Goal: Task Accomplishment & Management: Use online tool/utility

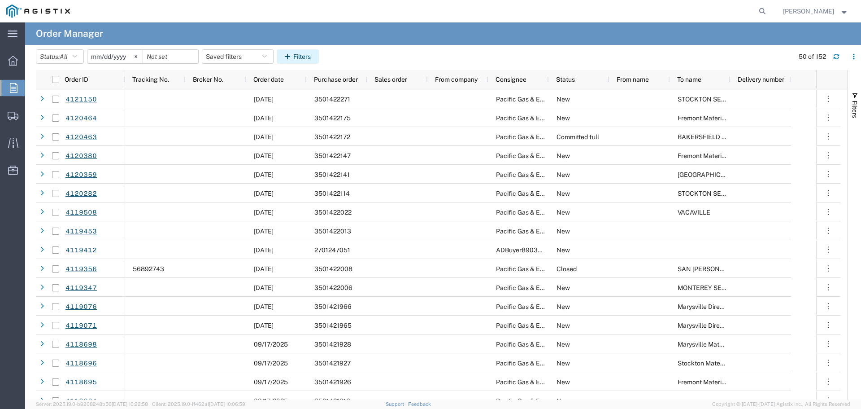
click at [310, 60] on button "Filters" at bounding box center [298, 56] width 42 height 14
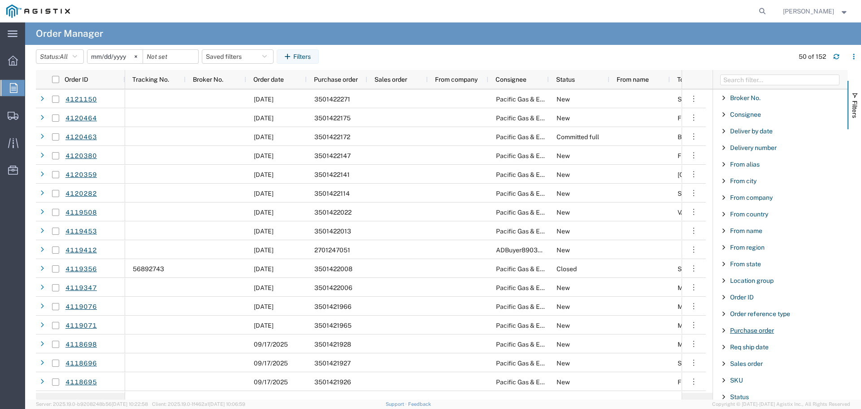
click at [752, 332] on span "Purchase order" at bounding box center [752, 330] width 44 height 7
click at [761, 369] on input "Filter Value" at bounding box center [784, 368] width 118 height 11
type input "3501420998"
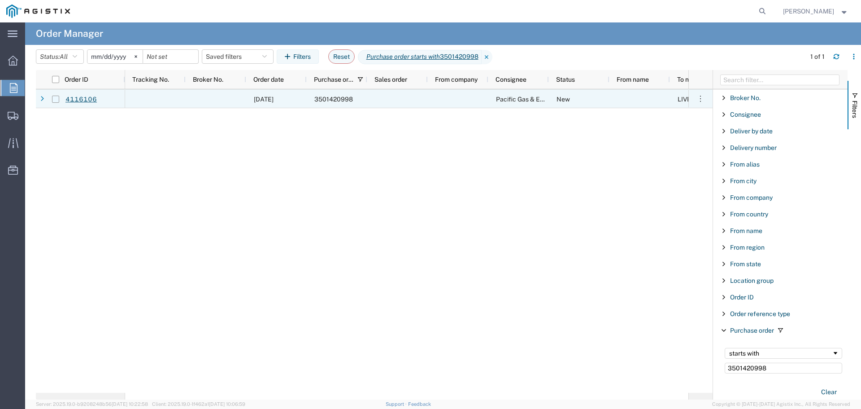
click at [54, 99] on input "Press Space to toggle row selection (unchecked)" at bounding box center [55, 99] width 7 height 7
checkbox input "true"
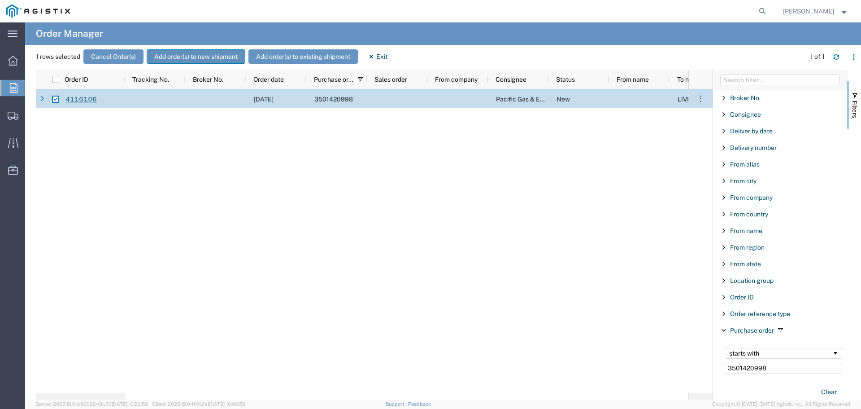
click at [191, 54] on button "Add order(s) to new shipment" at bounding box center [196, 56] width 99 height 14
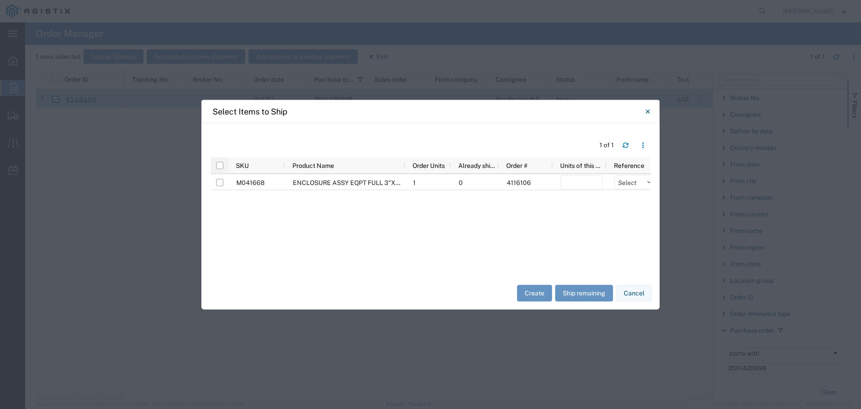
click at [214, 165] on div at bounding box center [220, 165] width 18 height 16
click at [219, 165] on input "checkbox" at bounding box center [219, 165] width 7 height 7
checkbox input "true"
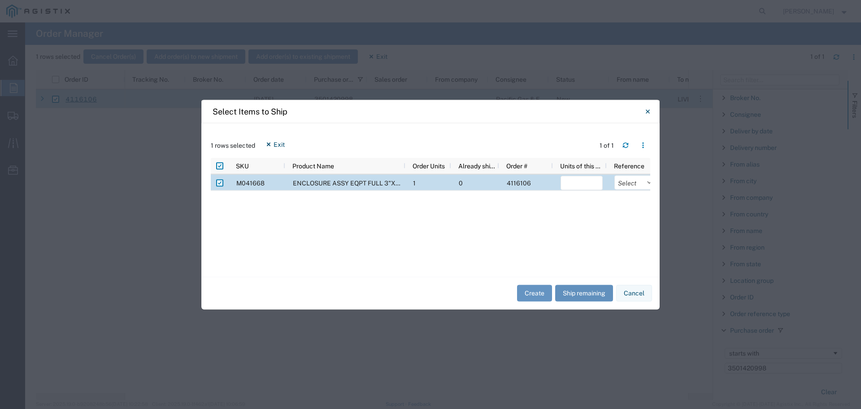
click at [572, 295] on button "Ship remaining" at bounding box center [584, 293] width 58 height 17
type input "1"
click at [629, 180] on select "Select Purchase Order Delivery Number" at bounding box center [636, 182] width 42 height 14
select select "PURCHORD"
click at [615, 175] on select "Select Purchase Order Delivery Number" at bounding box center [636, 182] width 42 height 14
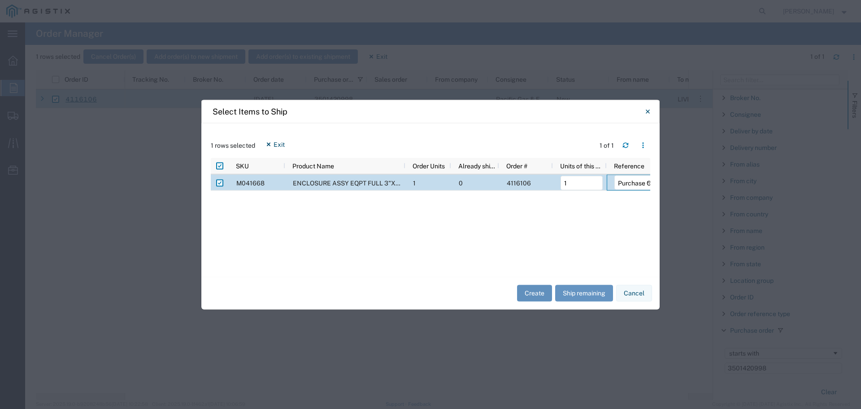
click at [542, 288] on button "Create" at bounding box center [534, 293] width 35 height 17
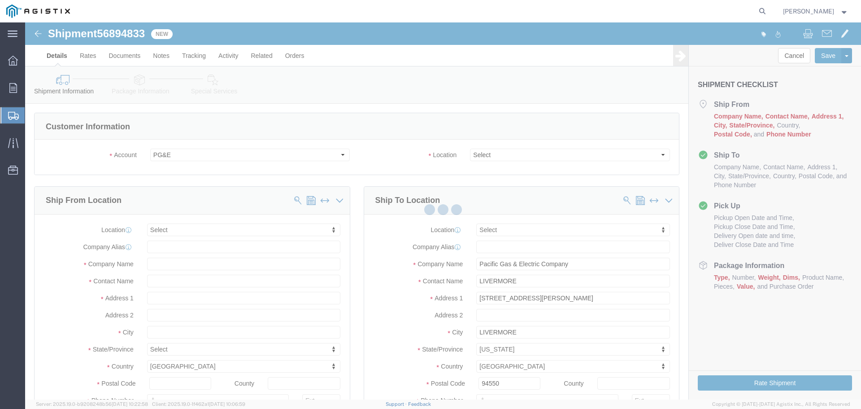
select select
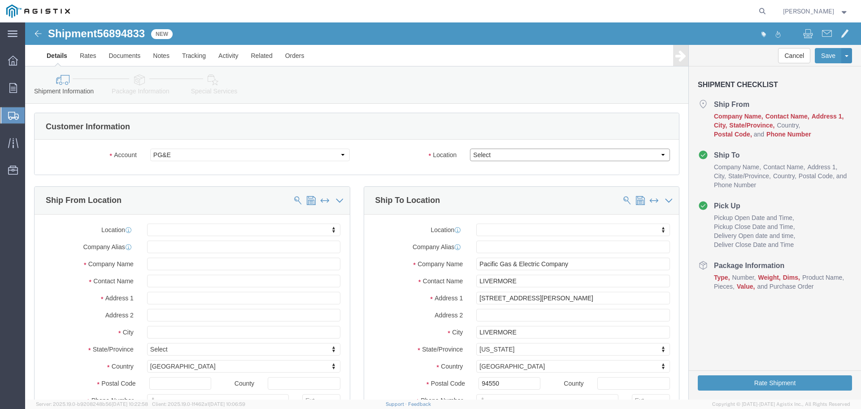
drag, startPoint x: 485, startPoint y: 155, endPoint x: 460, endPoint y: 132, distance: 33.7
click select "Select All Others [GEOGRAPHIC_DATA] [GEOGRAPHIC_DATA] [GEOGRAPHIC_DATA] [GEOGRA…"
select select "23082"
click select "Select All Others [GEOGRAPHIC_DATA] [GEOGRAPHIC_DATA] [GEOGRAPHIC_DATA] [GEOGRA…"
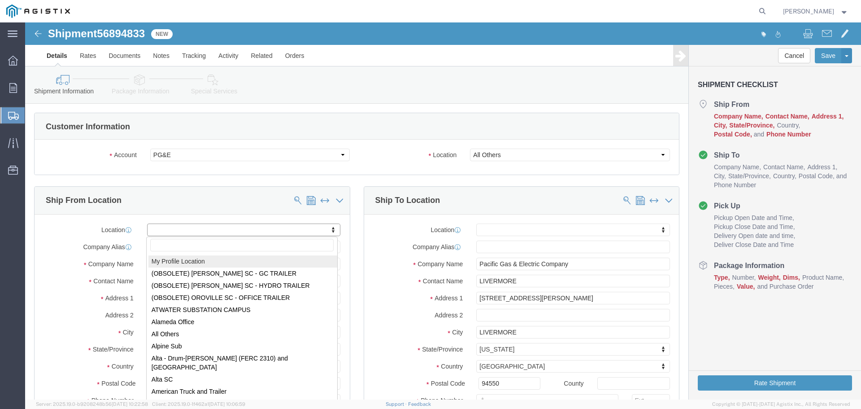
select select "MYPROFILE"
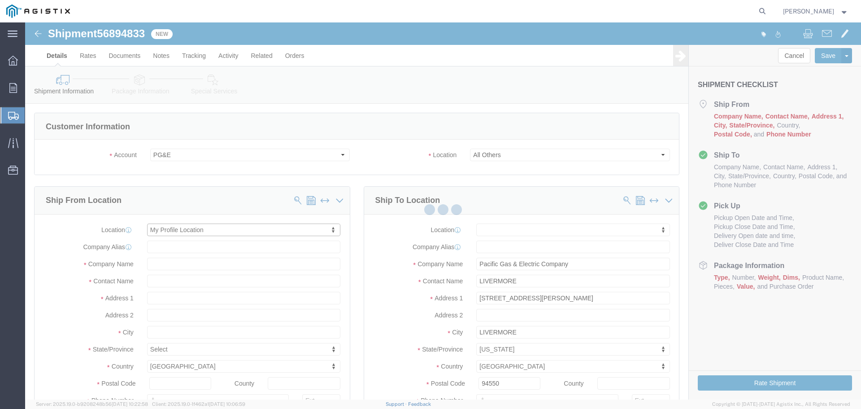
select select "CA"
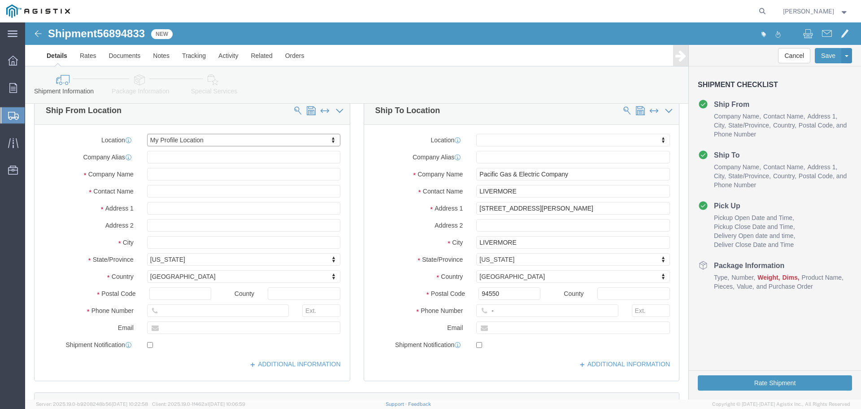
scroll to position [135, 0]
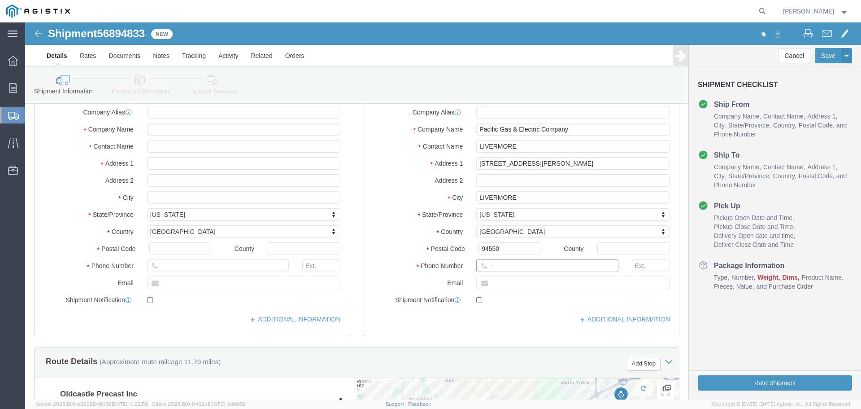
click input "-"
type input "123-456-7891"
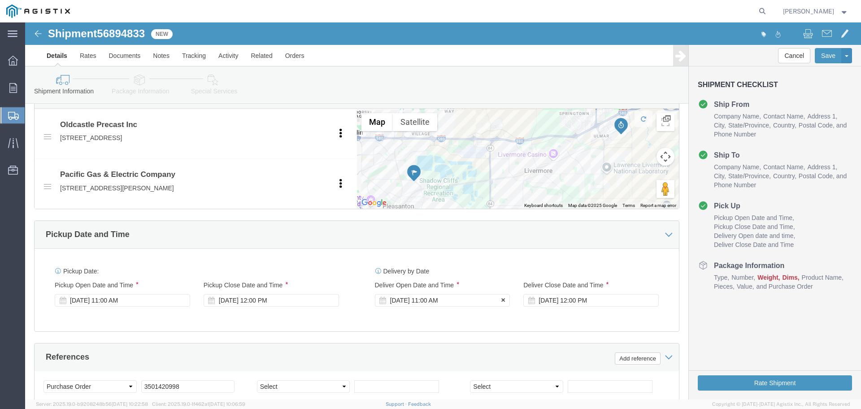
click div "[DATE] 11:00 AM"
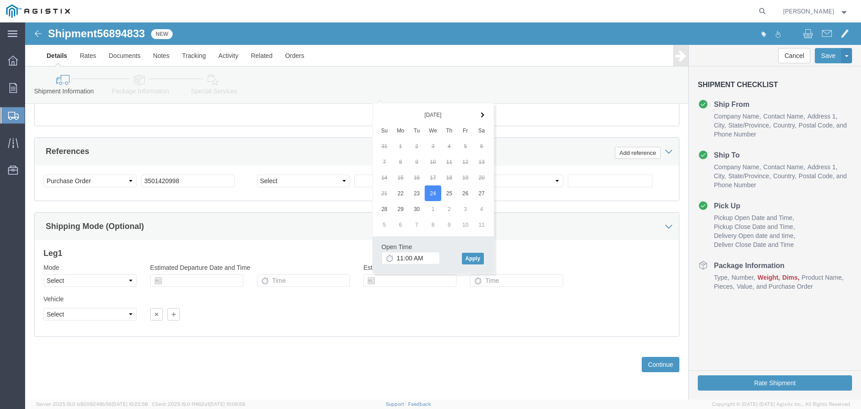
click div "Open Time 11:00 AM [DATE] 11:00 AM - [DATE] 11:00 AM Cancel Apply"
click button "Apply"
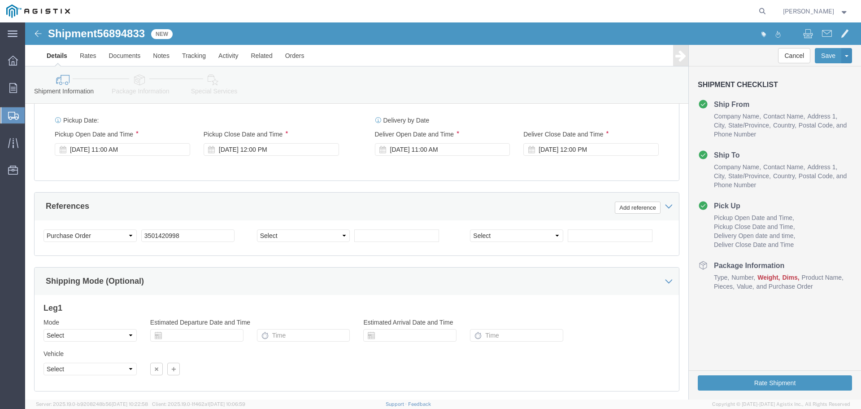
scroll to position [520, 0]
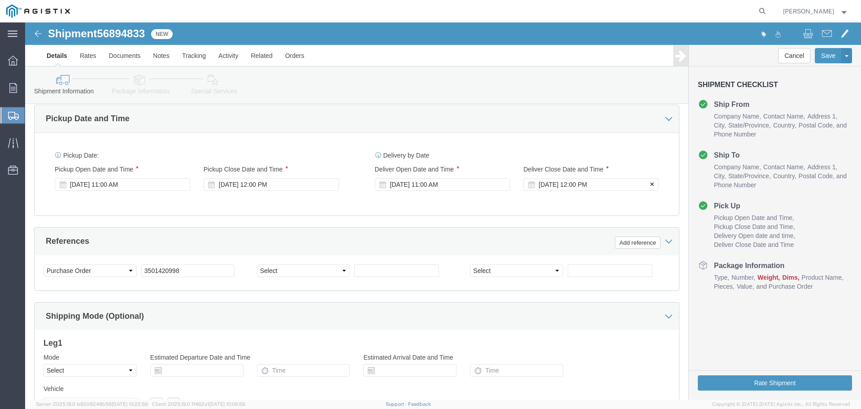
click div "[DATE] 12:00 PM"
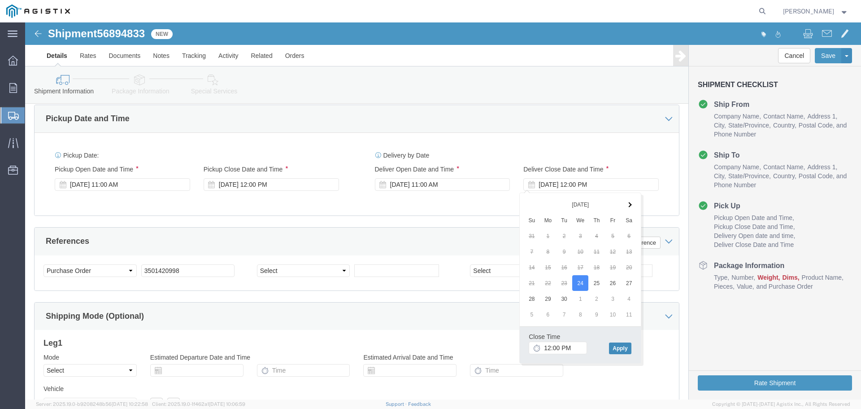
click button "Apply"
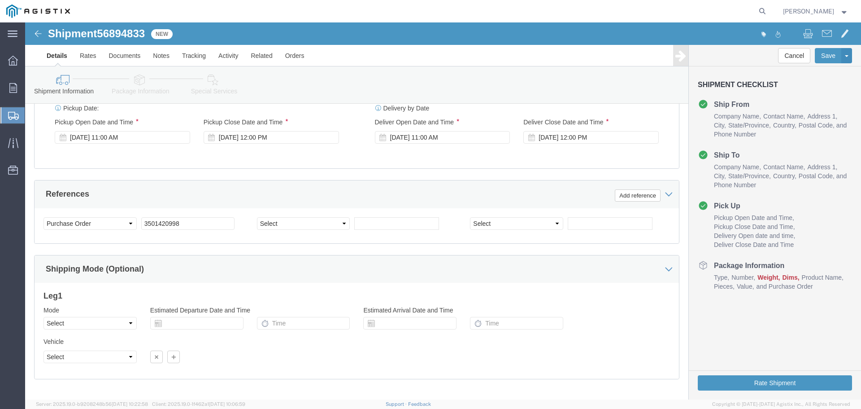
scroll to position [609, 0]
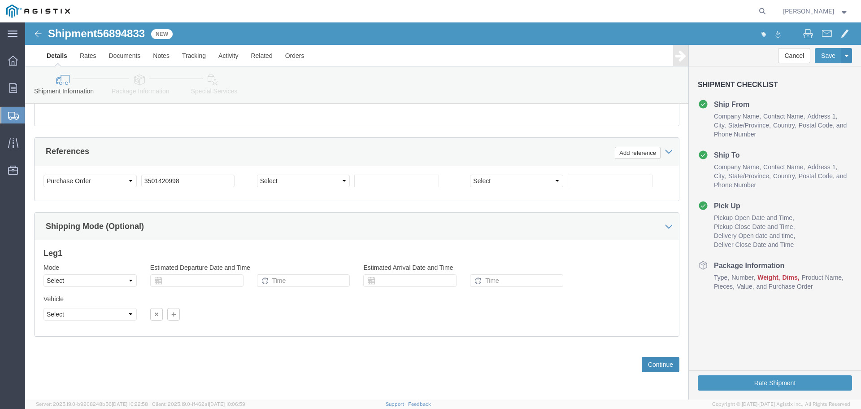
click button "Continue"
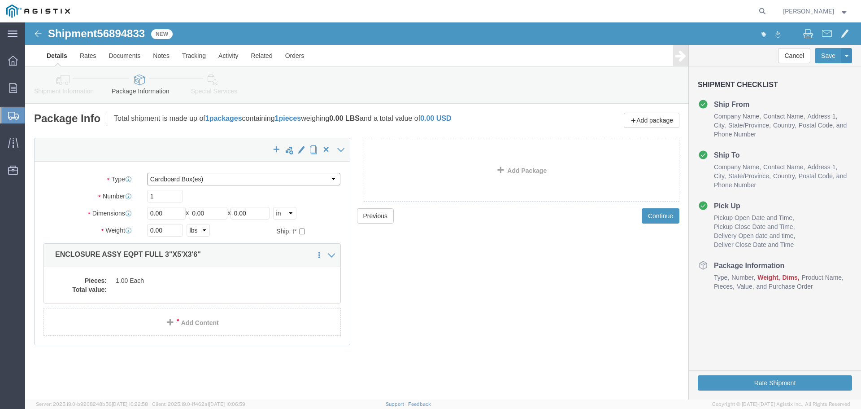
click select "Select Bulk Bundle(s) Cardboard Box(es) Carton(s) Crate(s) Drum(s) (Fiberboard)…"
select select "YRPK"
click select "Select Bulk Bundle(s) Cardboard Box(es) Carton(s) Crate(s) Drum(s) (Fiberboard)…"
click input "1"
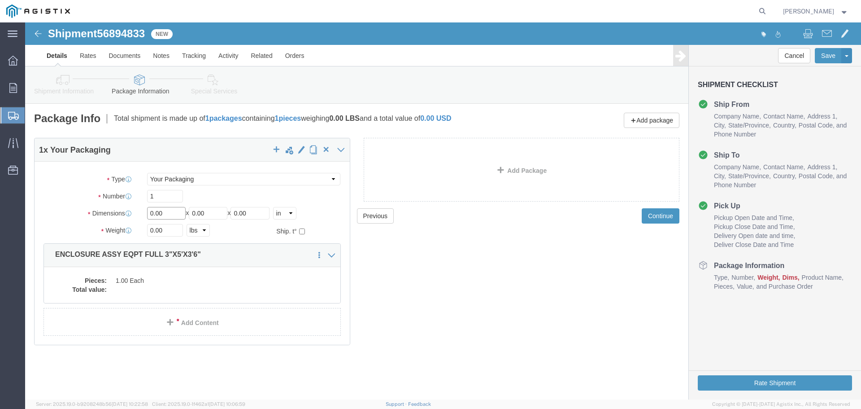
click input "0.00"
type input "36"
type input "60"
type input "42"
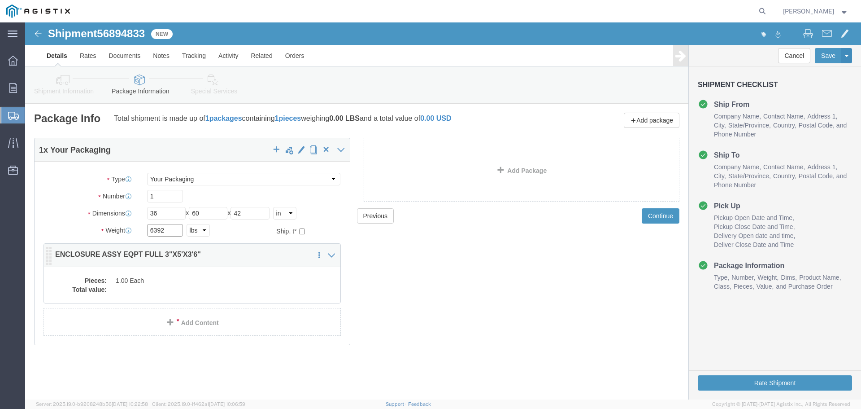
type input "6392"
click dd "1.00 Each"
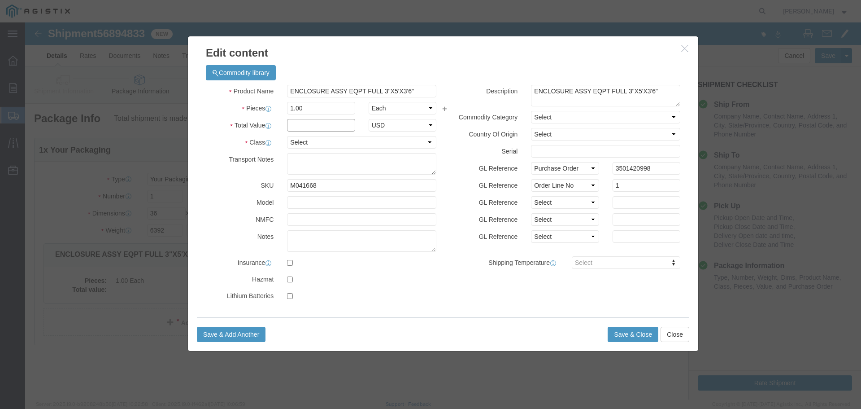
click input "text"
type input "1"
click select "Select 50 55 60 65 70 85 92.5 100 125 175 250 300 400"
select select "55"
click select "Select 50 55 60 65 70 85 92.5 100 125 175 250 300 400"
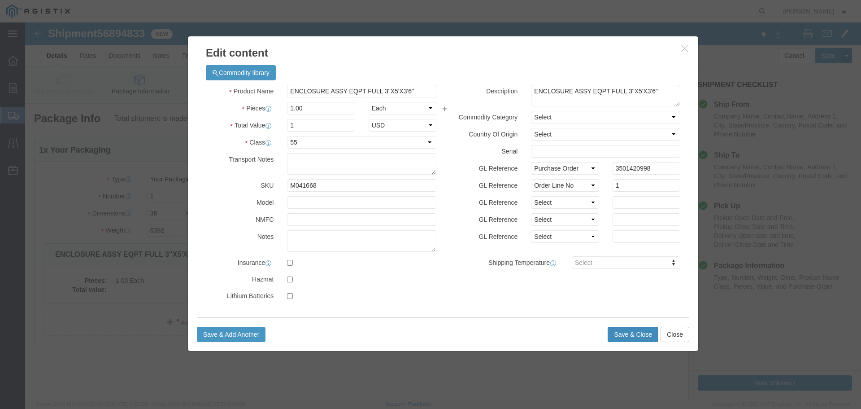
click button "Save & Close"
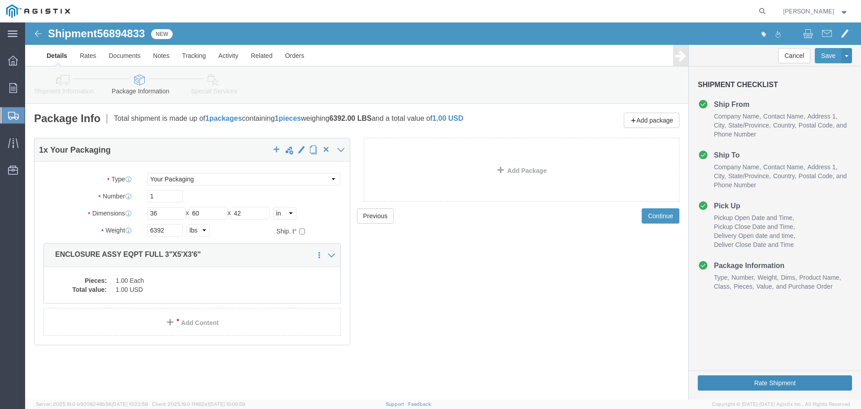
click button "Rate Shipment"
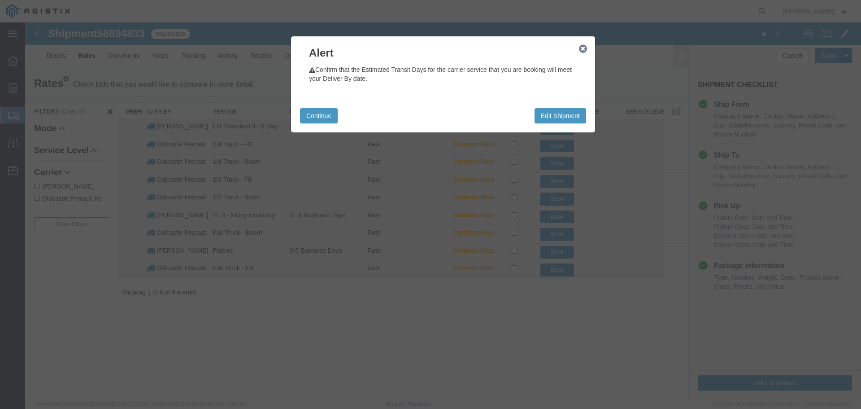
click at [586, 48] on icon "button" at bounding box center [583, 48] width 8 height 7
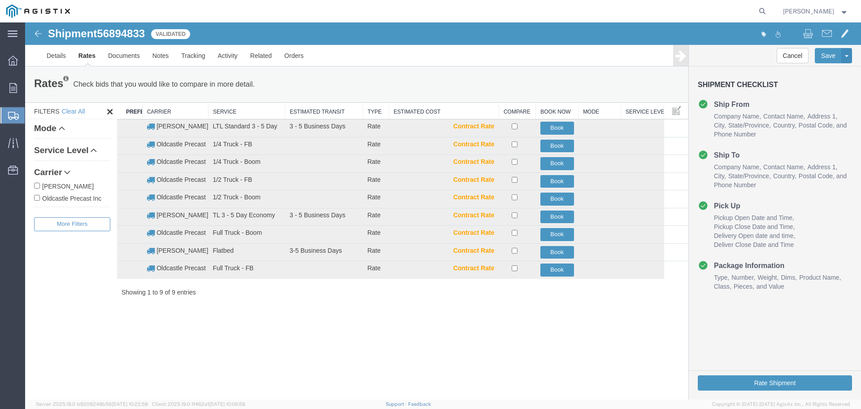
click at [89, 198] on label "Oldcastle Precast Inc" at bounding box center [72, 198] width 76 height 10
click at [40, 198] on input "Oldcastle Precast Inc" at bounding box center [37, 198] width 6 height 6
checkbox input "true"
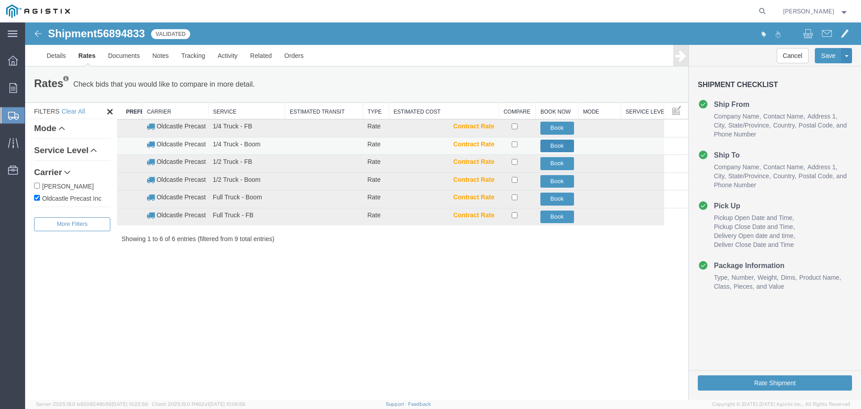
click at [555, 145] on button "Book" at bounding box center [558, 146] width 34 height 13
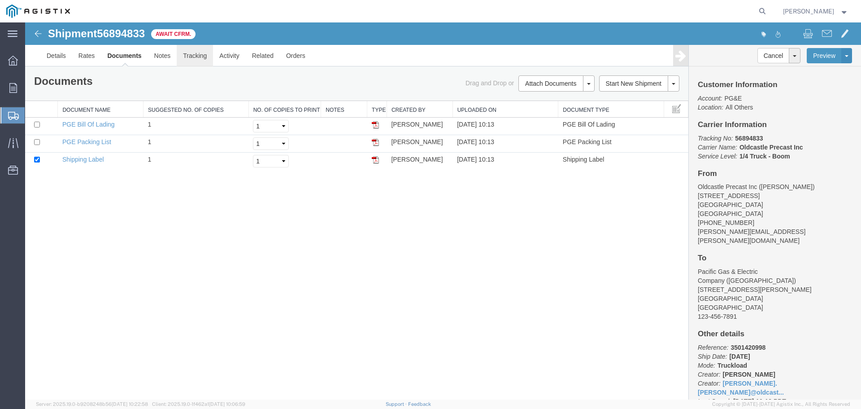
click at [197, 55] on link "Tracking" at bounding box center [195, 56] width 36 height 22
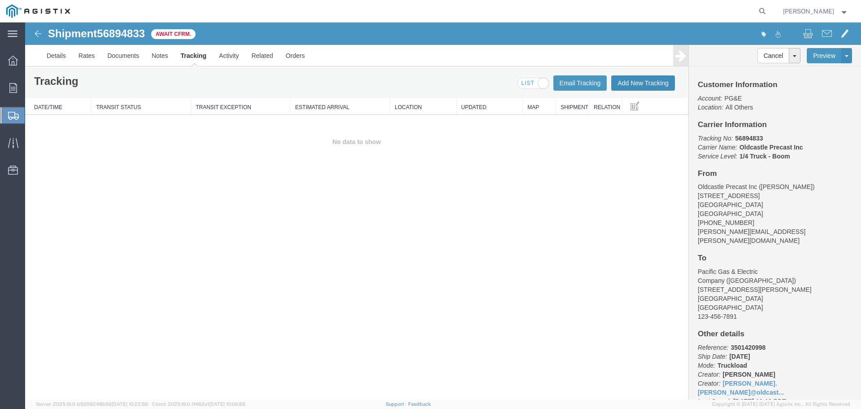
click at [627, 84] on button "Add New Tracking" at bounding box center [644, 82] width 64 height 15
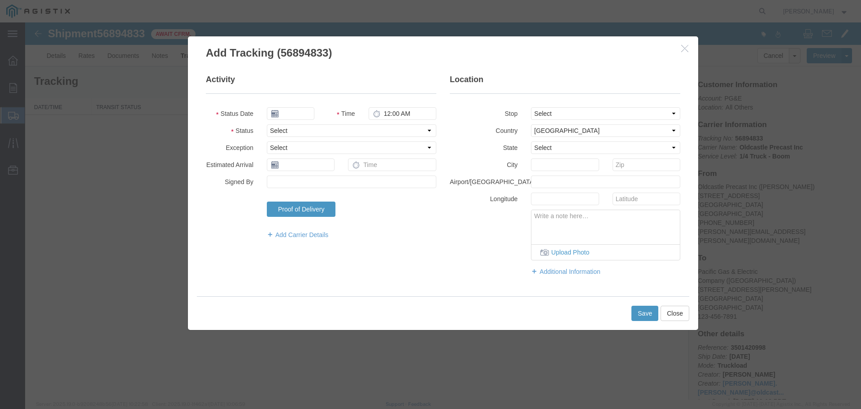
type input "[DATE]"
type input "11:00 AM"
click at [285, 125] on select "Select Arrival Notice Available Arrival Notice Imported Arrive at Delivery Loca…" at bounding box center [352, 130] width 170 height 13
select select "DELIVRED"
click at [267, 124] on select "Select Arrival Notice Available Arrival Notice Imported Arrive at Delivery Loca…" at bounding box center [352, 130] width 170 height 13
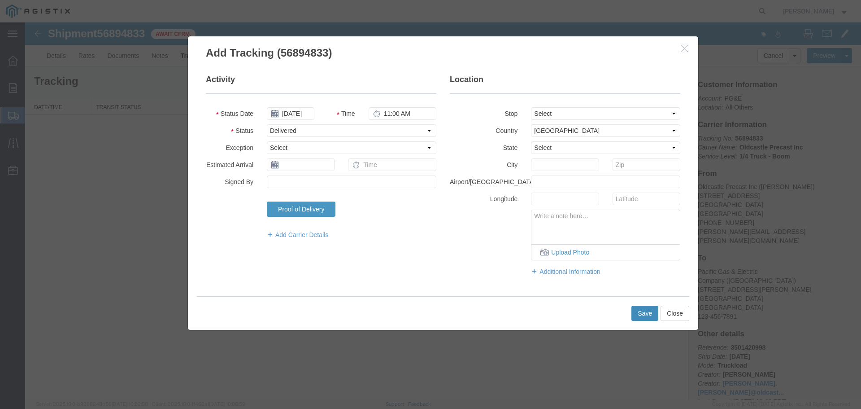
click at [637, 312] on button "Save" at bounding box center [645, 313] width 27 height 15
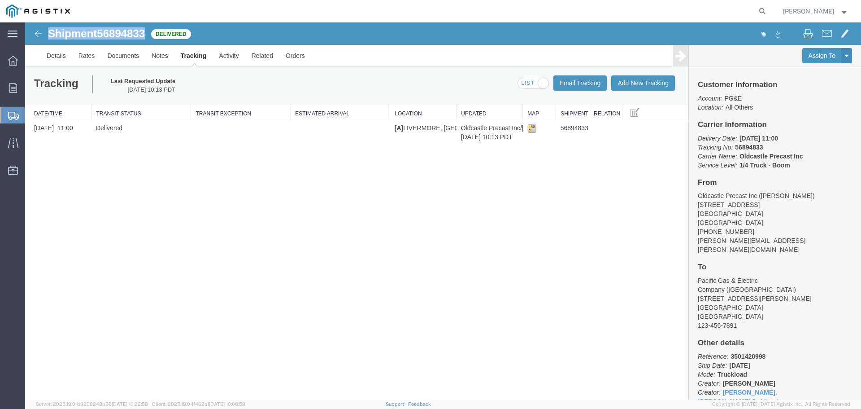
drag, startPoint x: 50, startPoint y: 31, endPoint x: 147, endPoint y: 35, distance: 97.0
click at [145, 35] on h1 "Shipment 56894833" at bounding box center [96, 34] width 97 height 12
copy h1 "Shipment 56894833"
click at [13, 87] on icon at bounding box center [13, 88] width 8 height 10
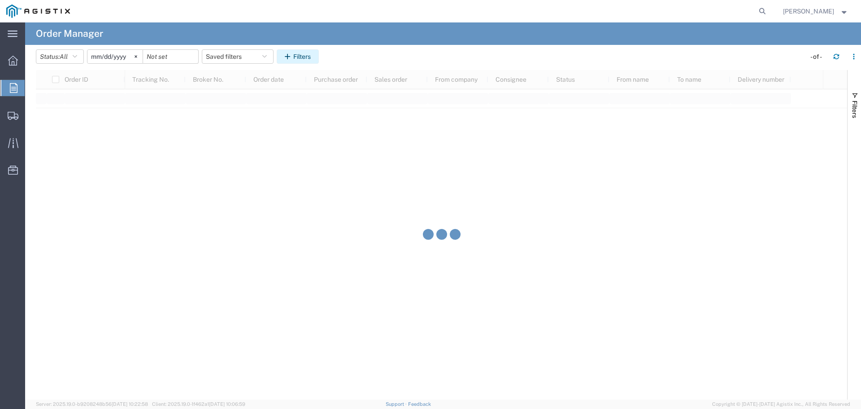
click at [307, 54] on button "Filters" at bounding box center [298, 56] width 42 height 14
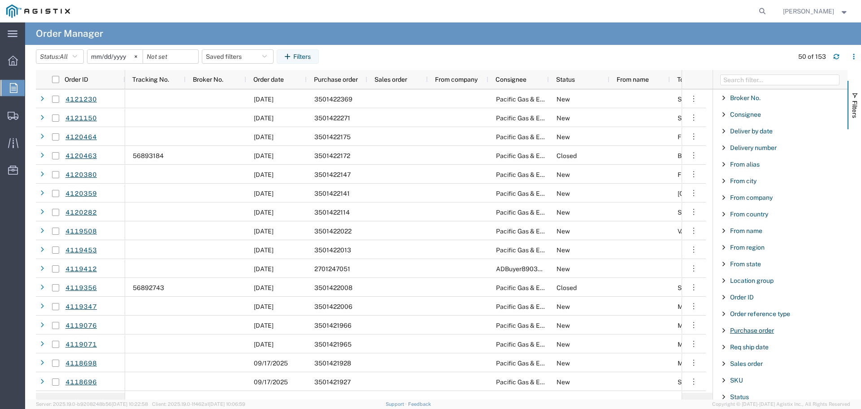
click at [751, 332] on span "Purchase order" at bounding box center [752, 330] width 44 height 7
click at [760, 368] on input "Filter Value" at bounding box center [784, 368] width 118 height 11
type input "3501421040"
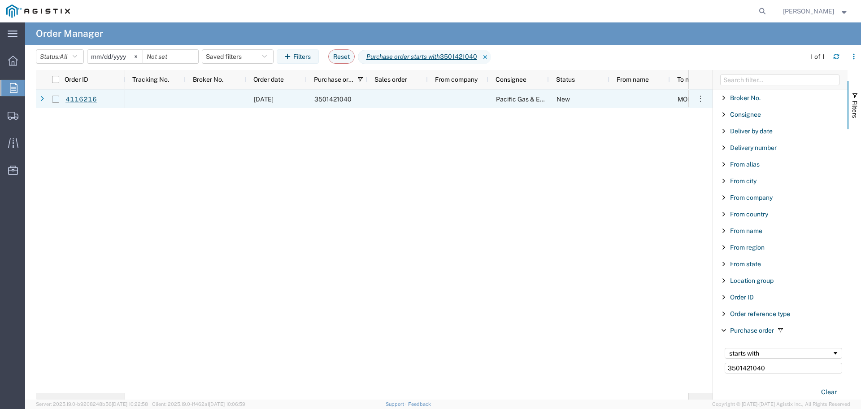
click at [55, 97] on input "Press Space to toggle row selection (unchecked)" at bounding box center [55, 99] width 7 height 7
checkbox input "true"
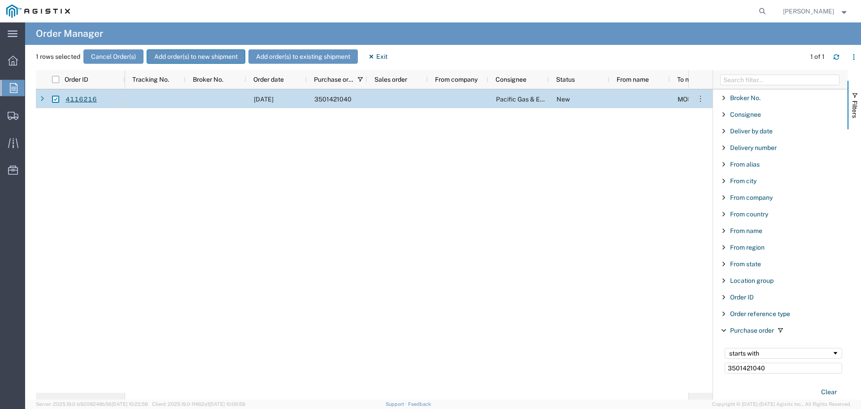
click at [205, 55] on button "Add order(s) to new shipment" at bounding box center [196, 56] width 99 height 14
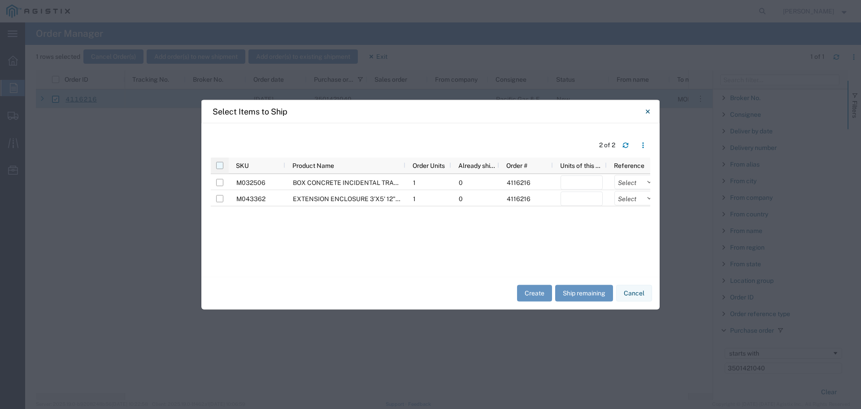
click at [220, 166] on input "checkbox" at bounding box center [219, 165] width 7 height 7
checkbox input "true"
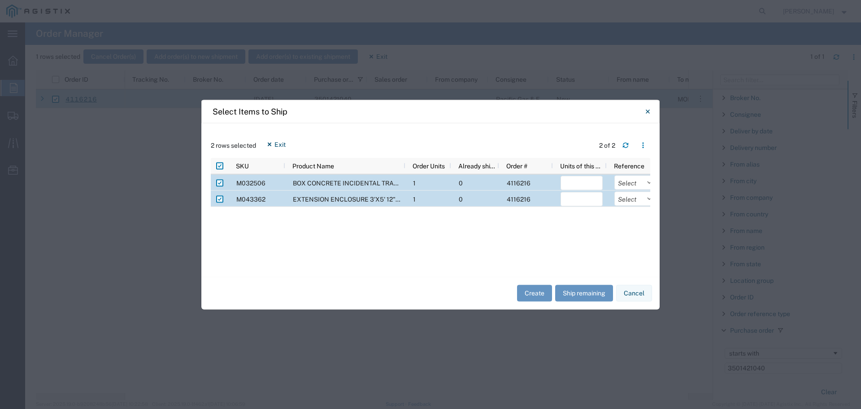
click at [585, 302] on div "Create Ship remaining Cancel" at bounding box center [430, 292] width 459 height 33
click at [586, 298] on button "Ship remaining" at bounding box center [584, 293] width 58 height 17
type input "1"
click at [634, 187] on select "Select Purchase Order Delivery Number" at bounding box center [636, 182] width 42 height 14
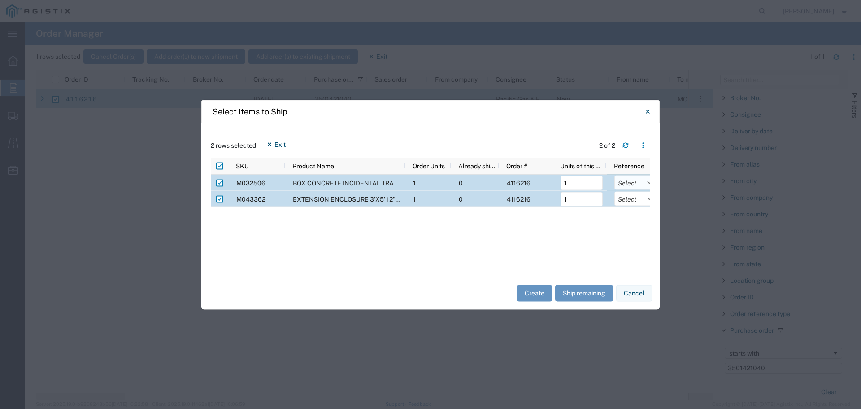
select select "PURCHORD"
click at [615, 175] on select "Select Purchase Order Delivery Number" at bounding box center [636, 182] width 42 height 14
click at [631, 202] on select "Select Purchase Order Delivery Number" at bounding box center [636, 198] width 42 height 14
select select "PURCHORD"
click at [615, 191] on select "Select Purchase Order Delivery Number" at bounding box center [636, 198] width 42 height 14
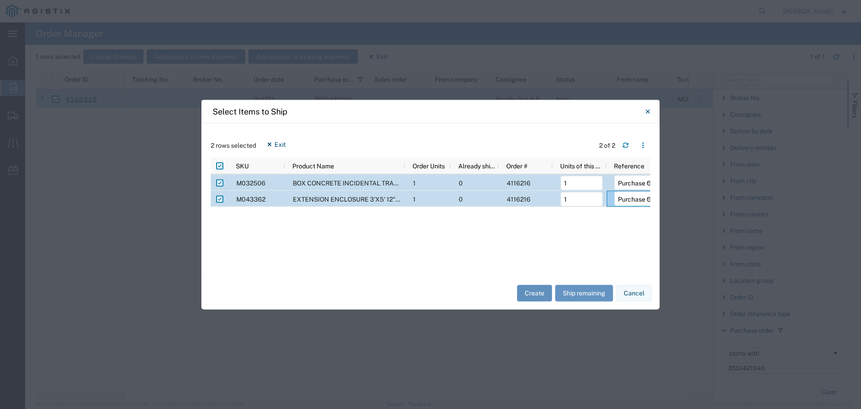
click at [535, 291] on button "Create" at bounding box center [534, 293] width 35 height 17
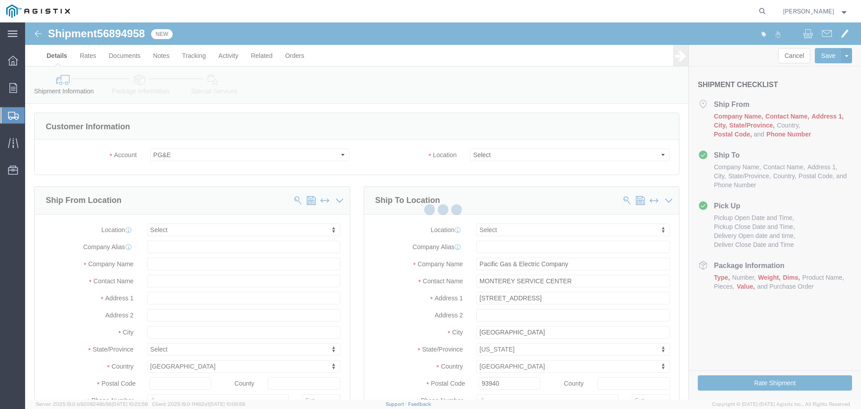
select select
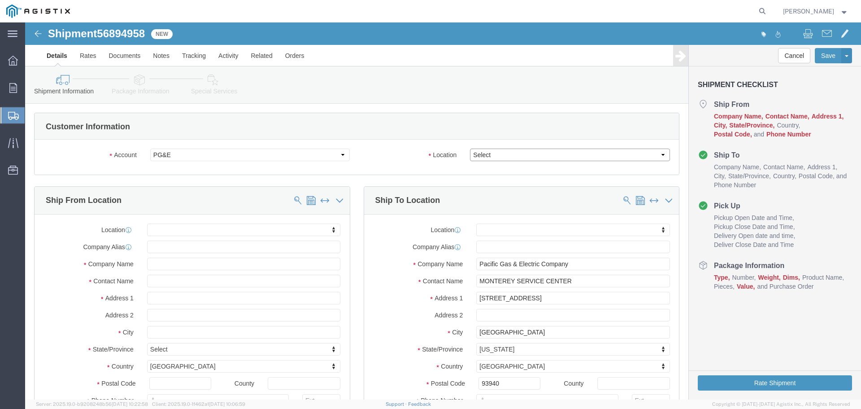
click select "Select All Others [GEOGRAPHIC_DATA] [GEOGRAPHIC_DATA] [GEOGRAPHIC_DATA] [GEOGRA…"
select select "23082"
click select "Select All Others [GEOGRAPHIC_DATA] [GEOGRAPHIC_DATA] [GEOGRAPHIC_DATA] [GEOGRA…"
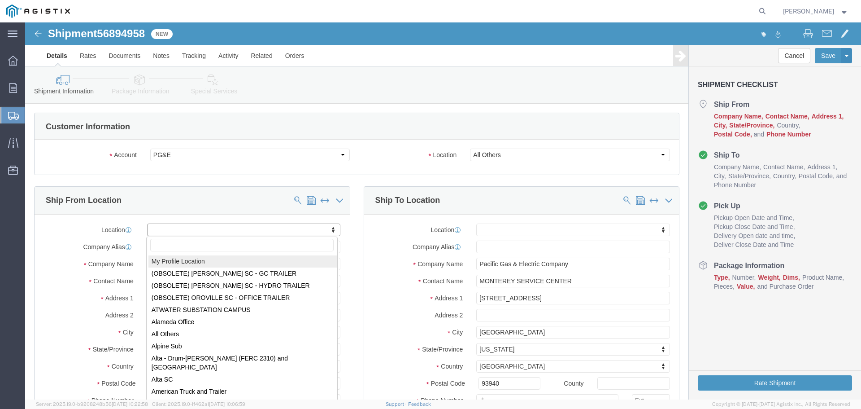
select select "MYPROFILE"
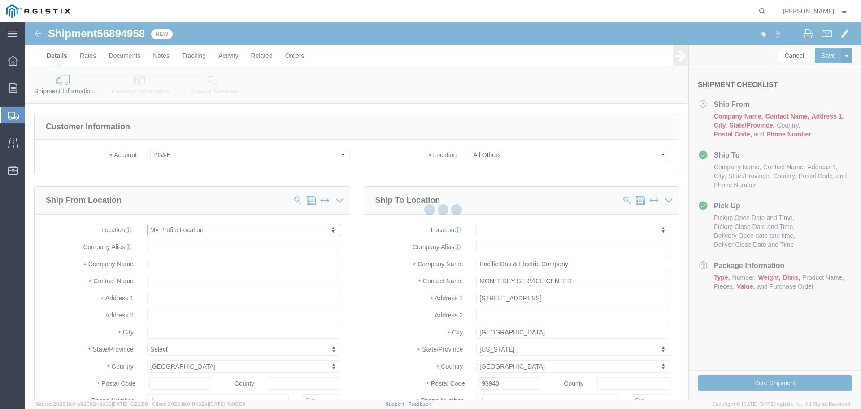
select select "CA"
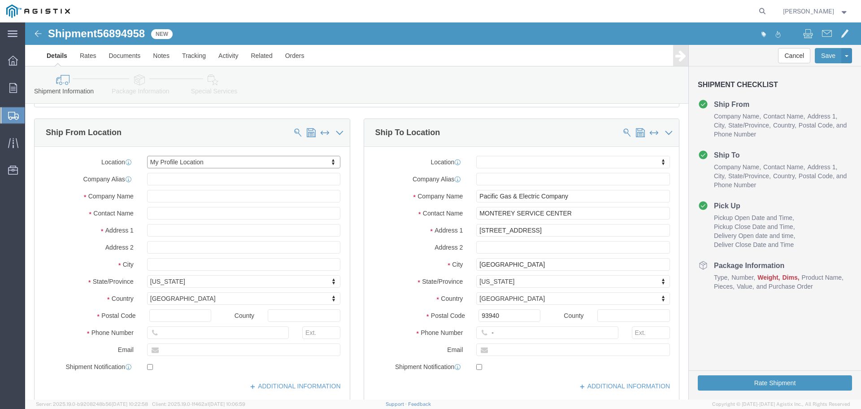
scroll to position [90, 0]
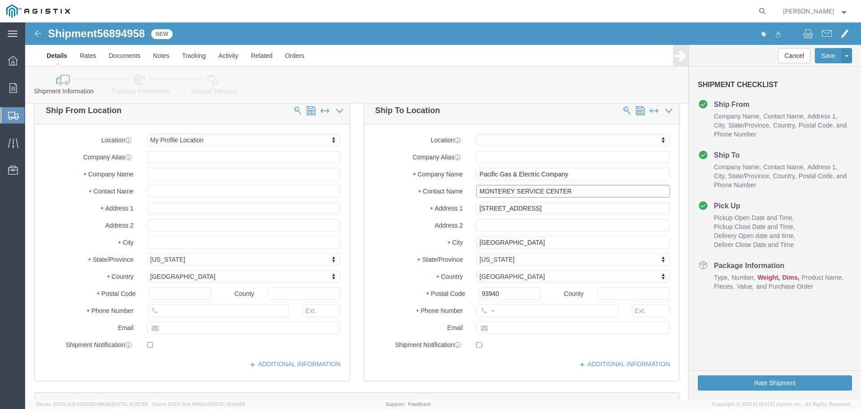
click input "MONTEREY SERVICE CENTER"
drag, startPoint x: 555, startPoint y: 168, endPoint x: 345, endPoint y: 167, distance: 210.0
click div "Contact Name MONTEREY SERVICE CENTER"
paste input "PM 35484342 MAT"
type input "PM 35484342 MAT"
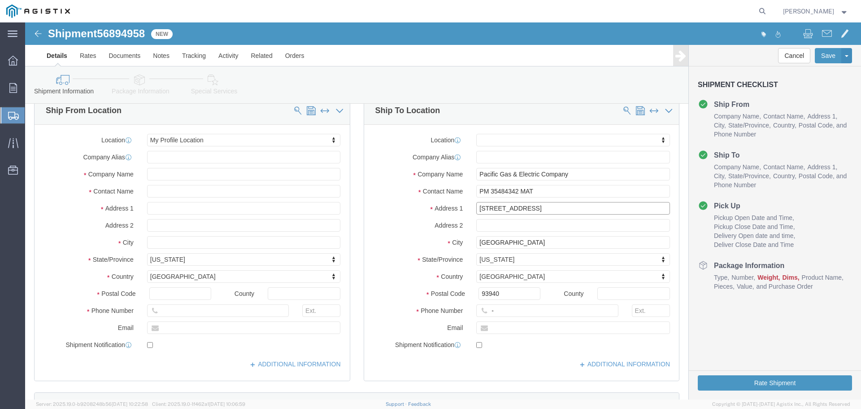
click input "[STREET_ADDRESS]"
drag, startPoint x: 394, startPoint y: 183, endPoint x: 321, endPoint y: 183, distance: 73.6
click div "Ship From Location Location My Profile Location My Profile Location (OBSOLETE) …"
paste input "[STREET_ADDRESS]"
type input "[STREET_ADDRESS]"
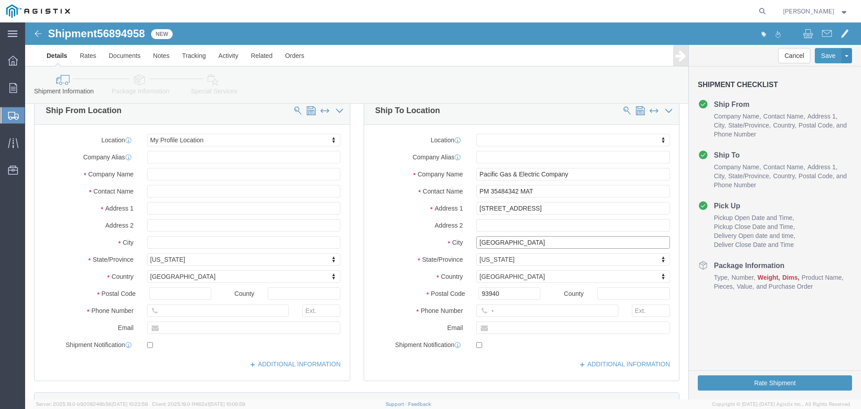
click input "[GEOGRAPHIC_DATA]"
drag, startPoint x: 503, startPoint y: 217, endPoint x: 390, endPoint y: 220, distance: 112.6
click div "City [GEOGRAPHIC_DATA]"
paste input "[GEOGRAPHIC_DATA]"
type input "[GEOGRAPHIC_DATA]"
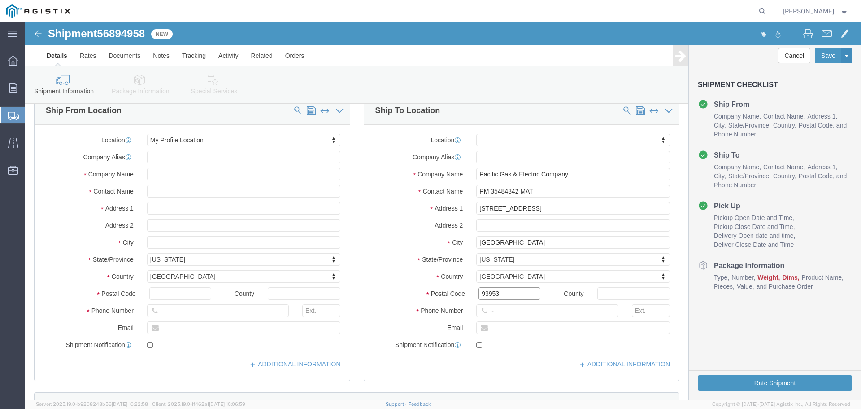
type input "93953"
click input "-"
type input "123-456-7891"
click div "Location My Profile Location (OBSOLETE) [PERSON_NAME] SC - GC TRAILER (OBSOLETE…"
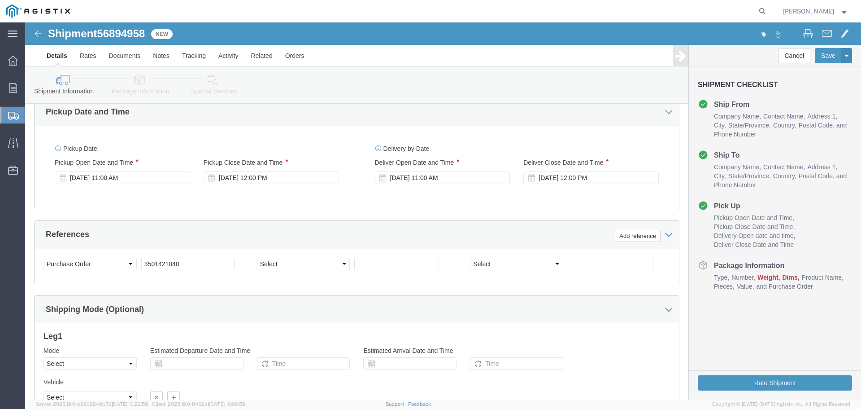
scroll to position [609, 0]
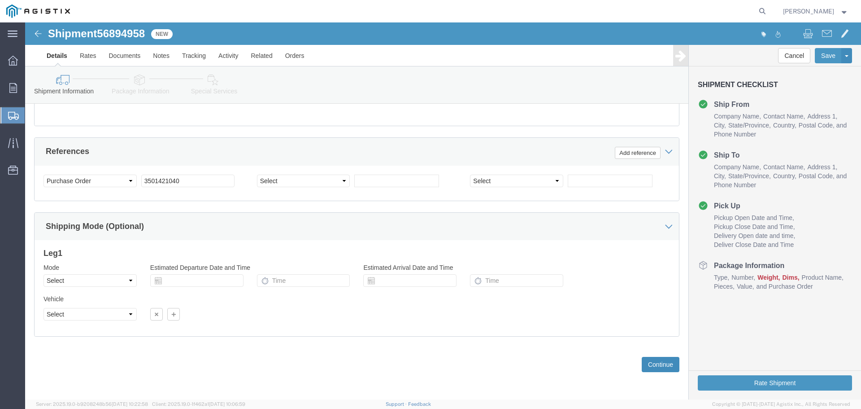
click button "Continue"
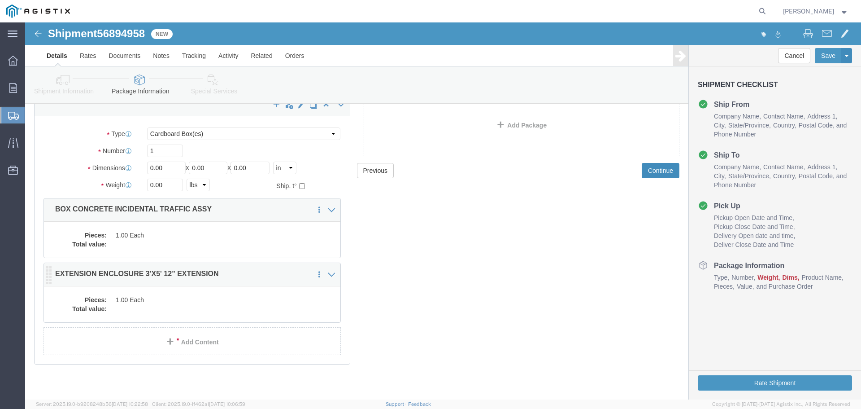
scroll to position [49, 0]
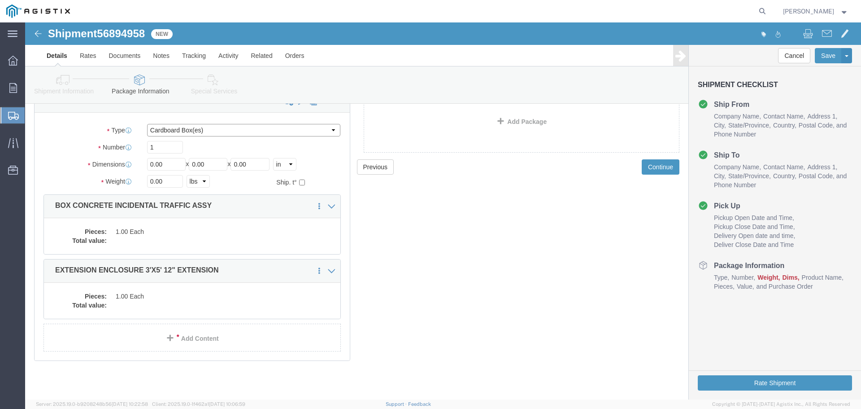
click select "Select Bulk Bundle(s) Cardboard Box(es) Carton(s) Crate(s) Drum(s) (Fiberboard)…"
select select "YRPK"
click select "Select Bulk Bundle(s) Cardboard Box(es) Carton(s) Crate(s) Drum(s) (Fiberboard)…"
click input "1"
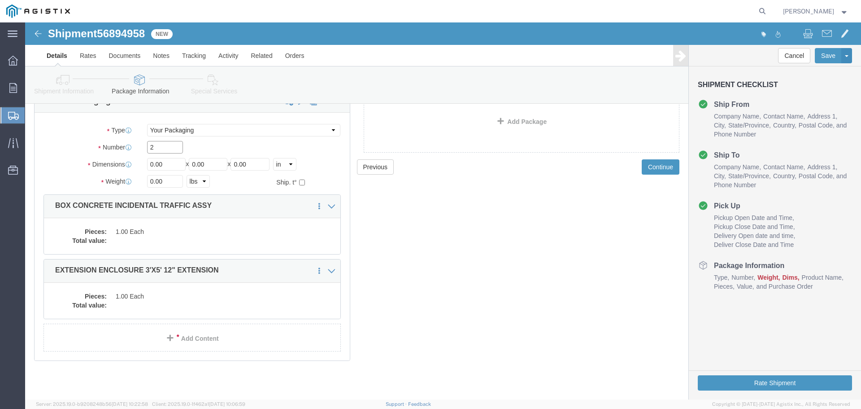
type input "2"
type input "36"
type input "60"
type input "42"
type input "6003"
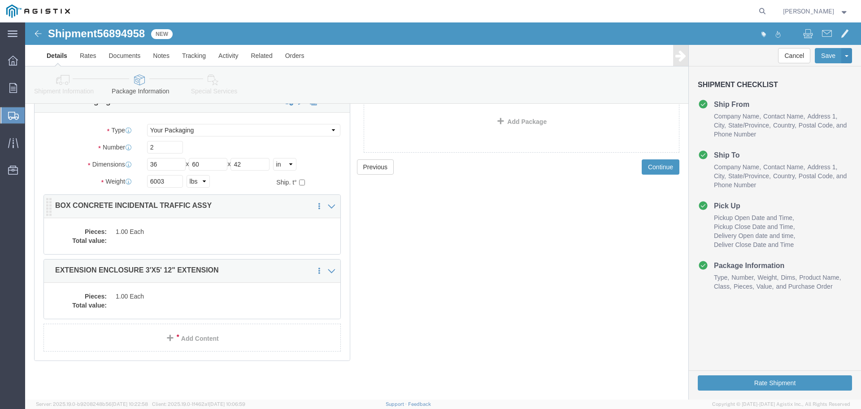
click dd "1.00 Each"
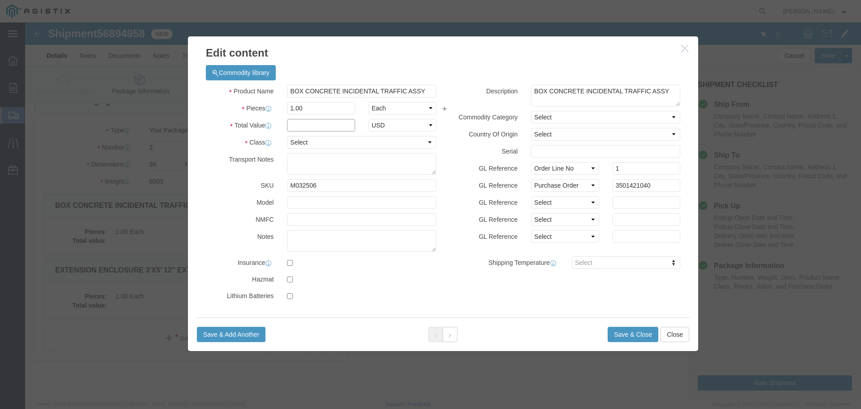
click input "text"
type input "1"
click select "Select 50 55 60 65 70 85 92.5 100 125 175 250 300 400"
select select "55"
click select "Select 50 55 60 65 70 85 92.5 100 125 175 250 300 400"
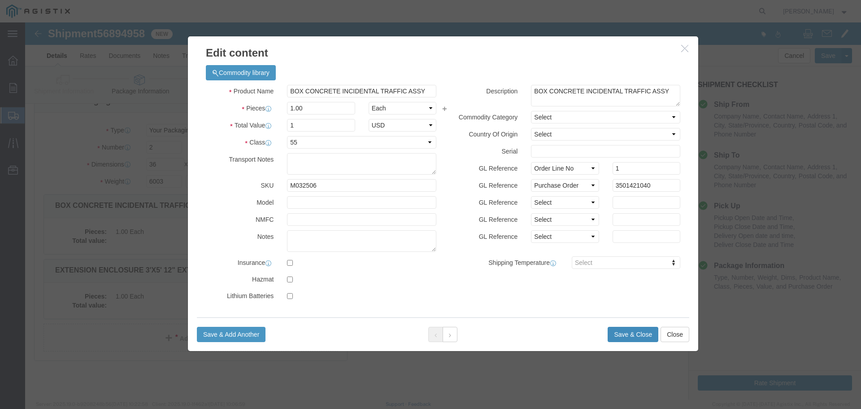
click button "Save & Close"
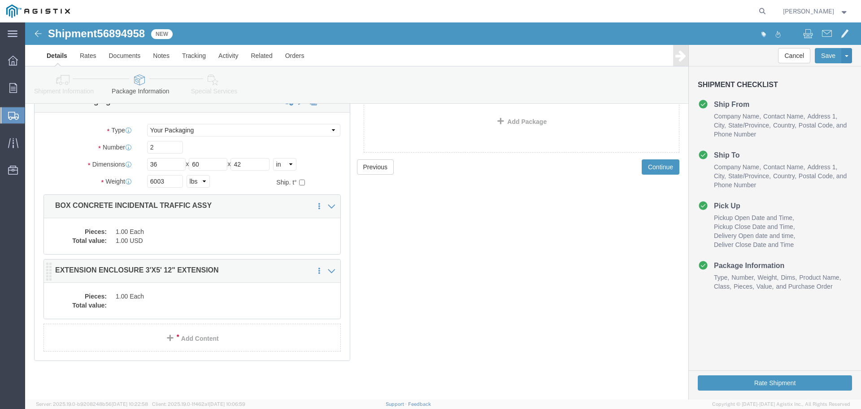
click div "Pieces: 1.00 Each Total value:"
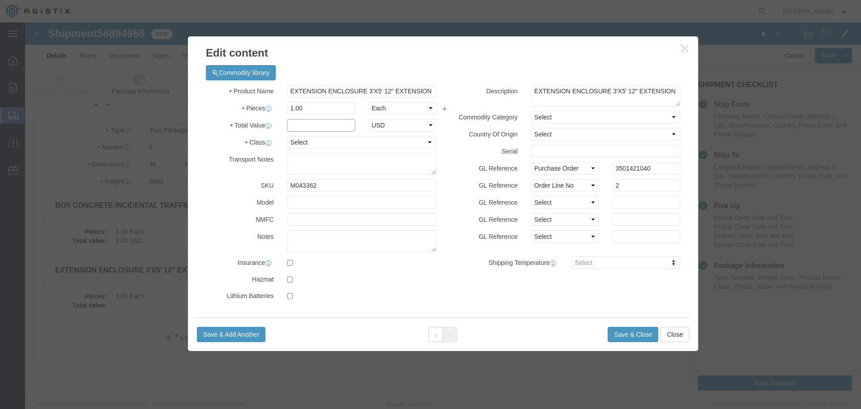
click input "text"
type input "1"
select select "USD"
select select "55"
click button "Save & Close"
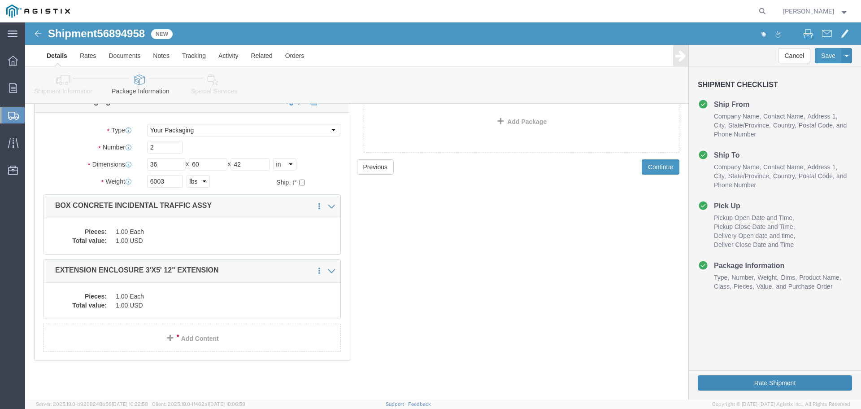
click button "Rate Shipment"
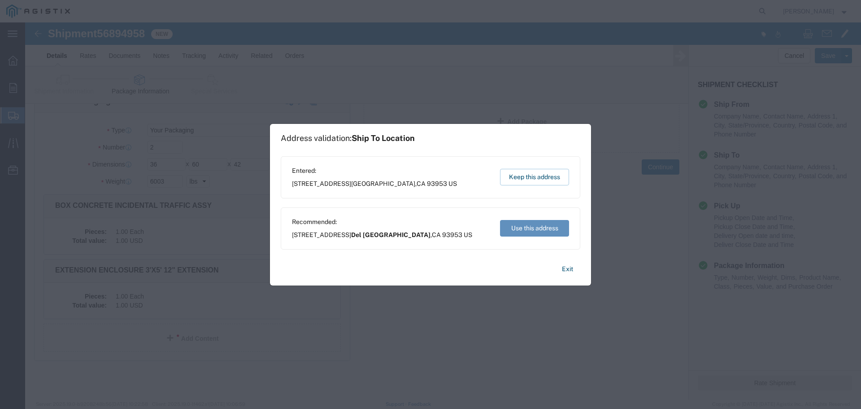
click at [520, 232] on button "Use this address" at bounding box center [534, 228] width 69 height 17
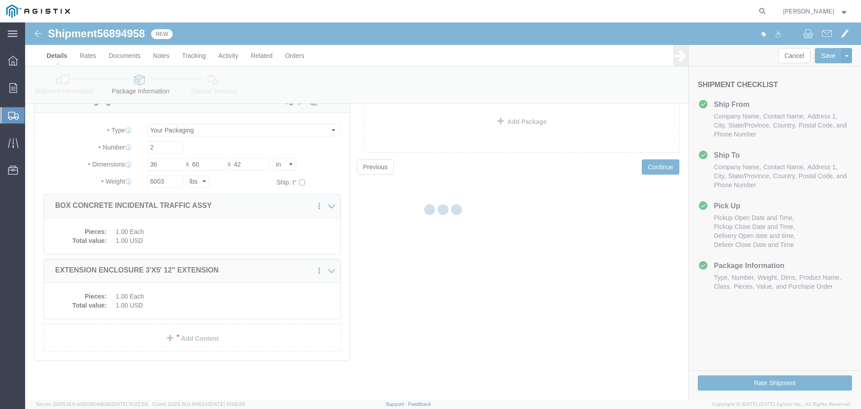
scroll to position [0, 0]
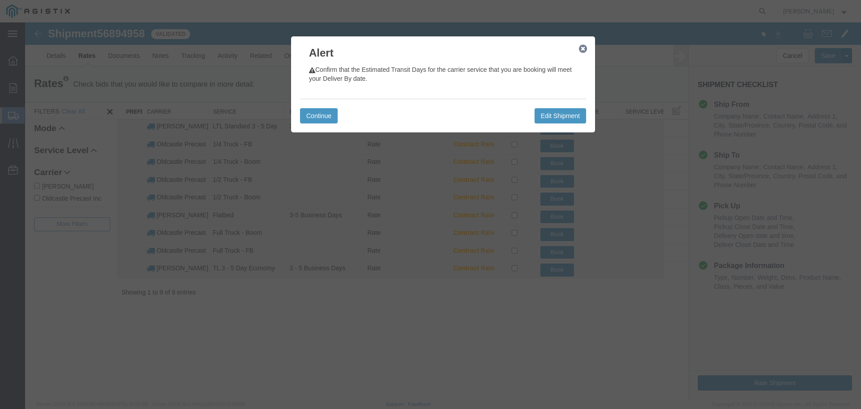
click at [585, 49] on icon "button" at bounding box center [583, 48] width 8 height 7
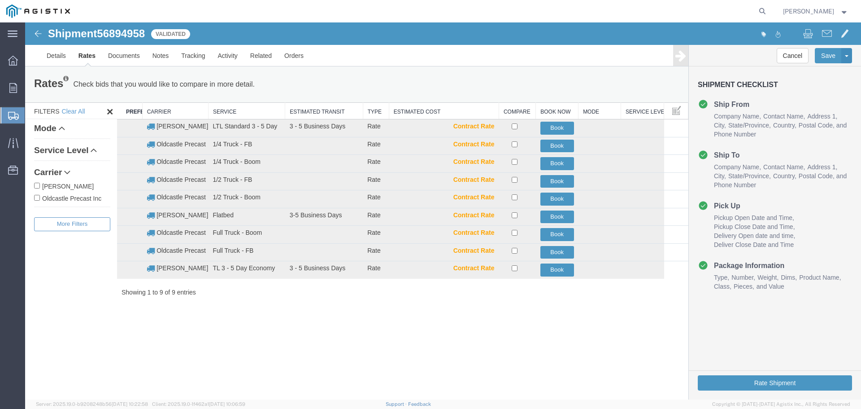
click at [57, 201] on label "Oldcastle Precast Inc" at bounding box center [72, 198] width 76 height 10
click at [40, 201] on input "Oldcastle Precast Inc" at bounding box center [37, 198] width 6 height 6
checkbox input "true"
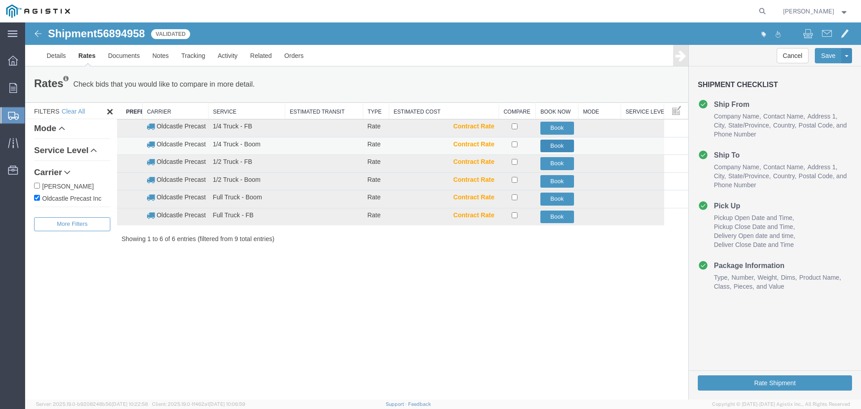
click at [554, 144] on button "Book" at bounding box center [558, 146] width 34 height 13
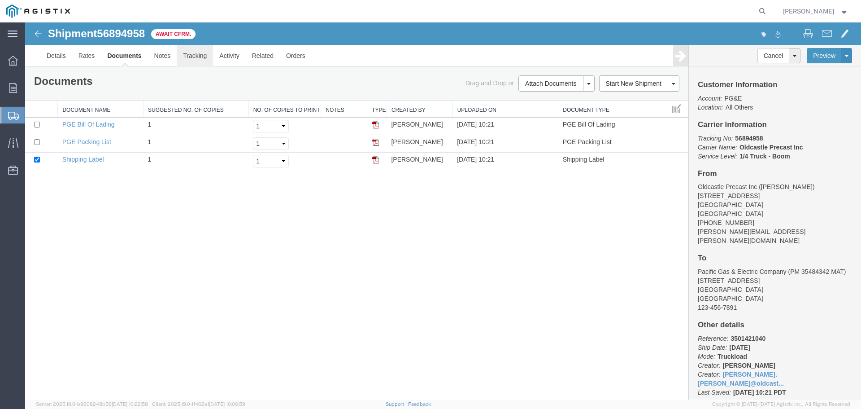
click at [204, 57] on link "Tracking" at bounding box center [195, 56] width 36 height 22
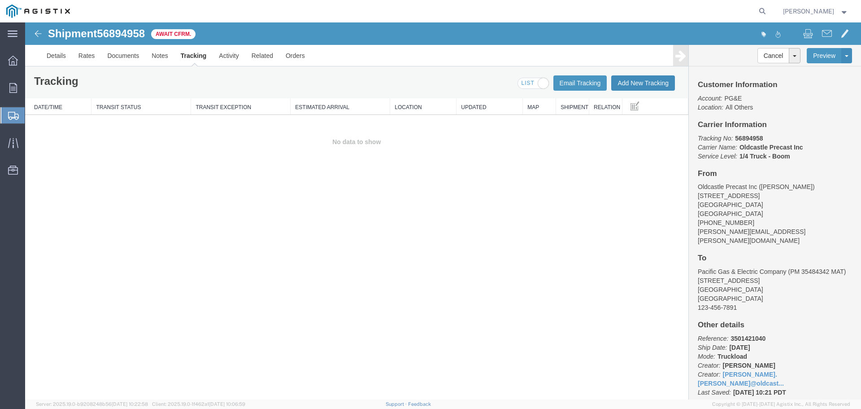
click at [641, 80] on button "Add New Tracking" at bounding box center [644, 82] width 64 height 15
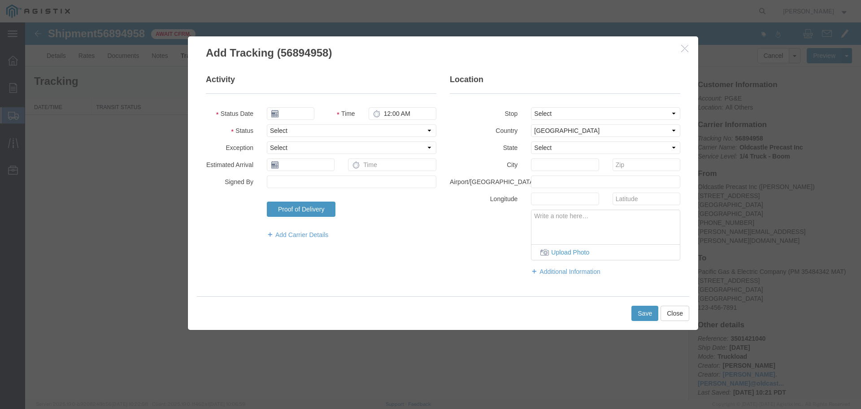
type input "[DATE]"
type input "11:00 AM"
click at [296, 134] on select "Select Arrival Notice Available Arrival Notice Imported Arrive at Delivery Loca…" at bounding box center [352, 130] width 170 height 13
select select "DELIVRED"
click at [267, 124] on select "Select Arrival Notice Available Arrival Notice Imported Arrive at Delivery Loca…" at bounding box center [352, 130] width 170 height 13
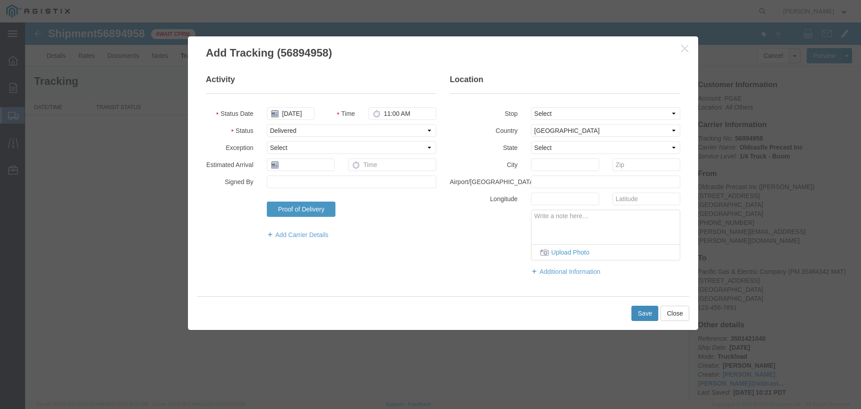
click at [647, 316] on button "Save" at bounding box center [645, 313] width 27 height 15
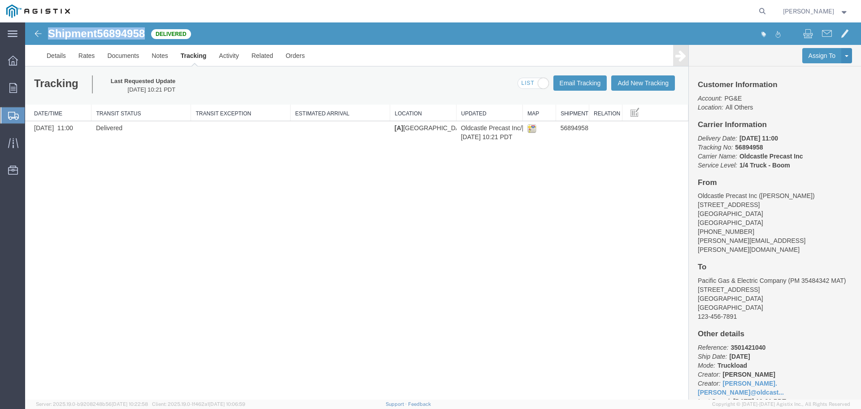
drag, startPoint x: 48, startPoint y: 33, endPoint x: 146, endPoint y: 35, distance: 97.4
click at [145, 35] on h1 "Shipment 56894958" at bounding box center [96, 34] width 97 height 12
copy h1 "Shipment 56894958"
